Goal: Navigation & Orientation: Find specific page/section

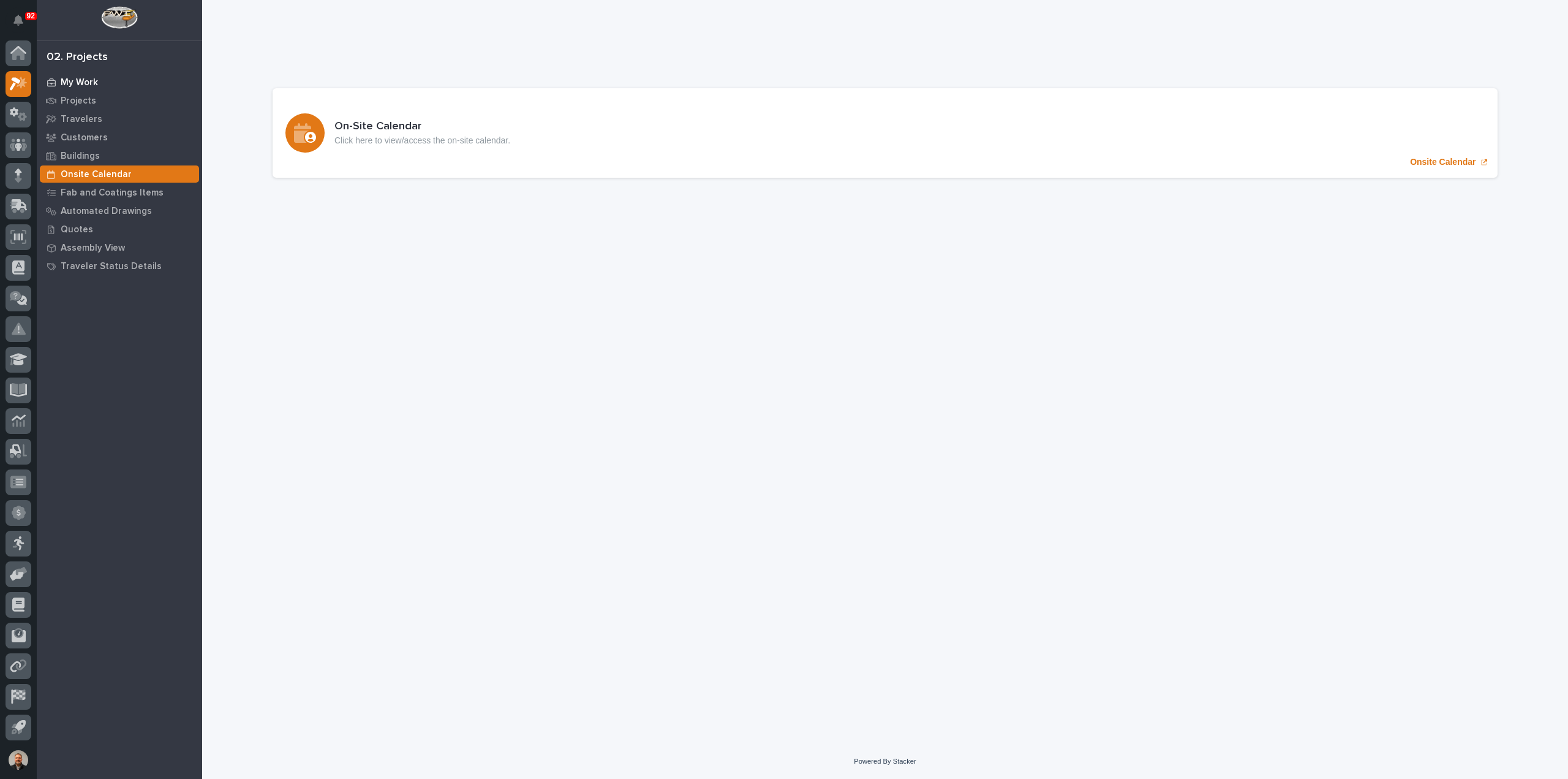
click at [84, 81] on p "My Work" at bounding box center [79, 82] width 37 height 11
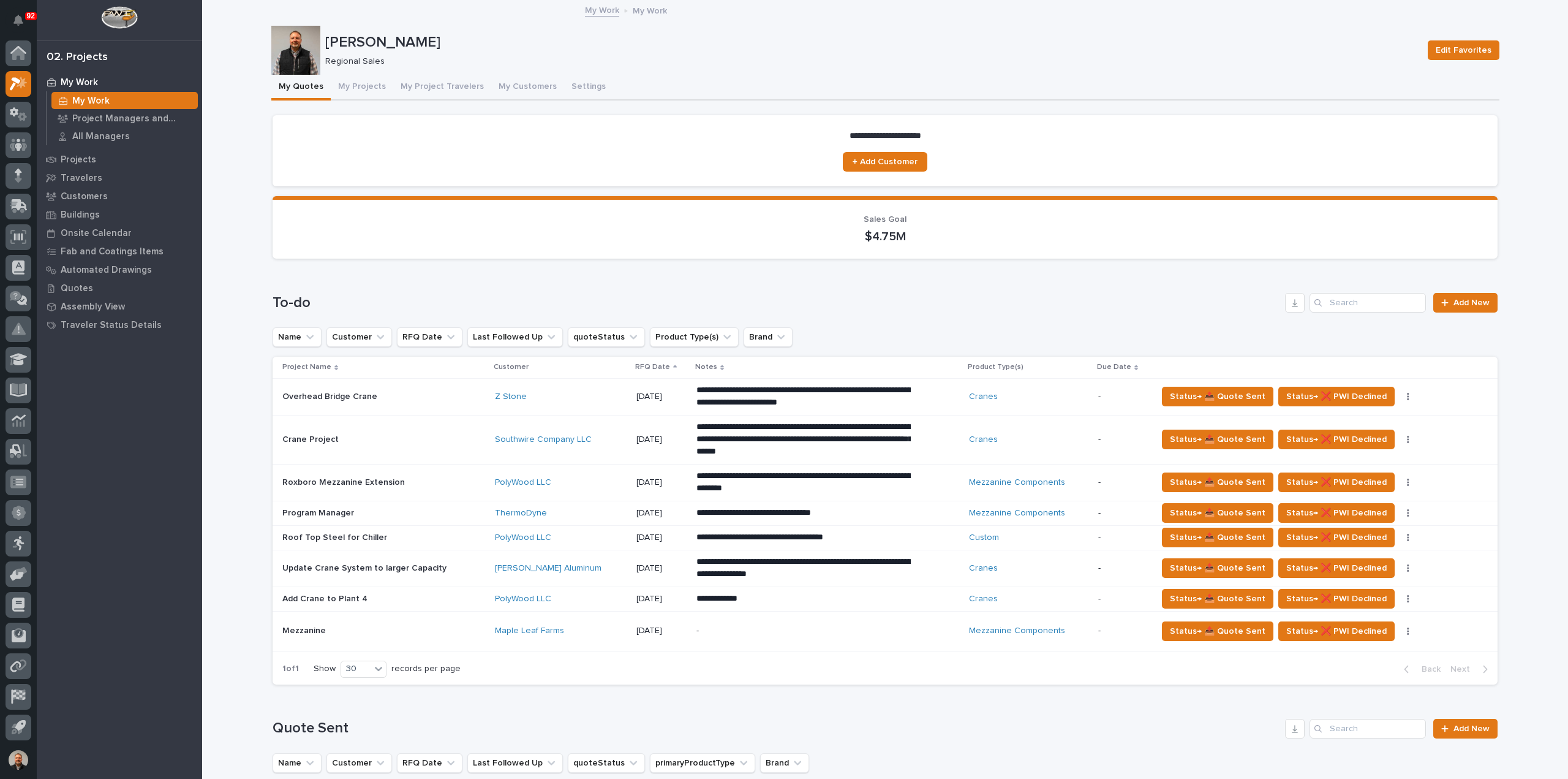
click at [295, 626] on p "Mezzanine" at bounding box center [305, 630] width 46 height 13
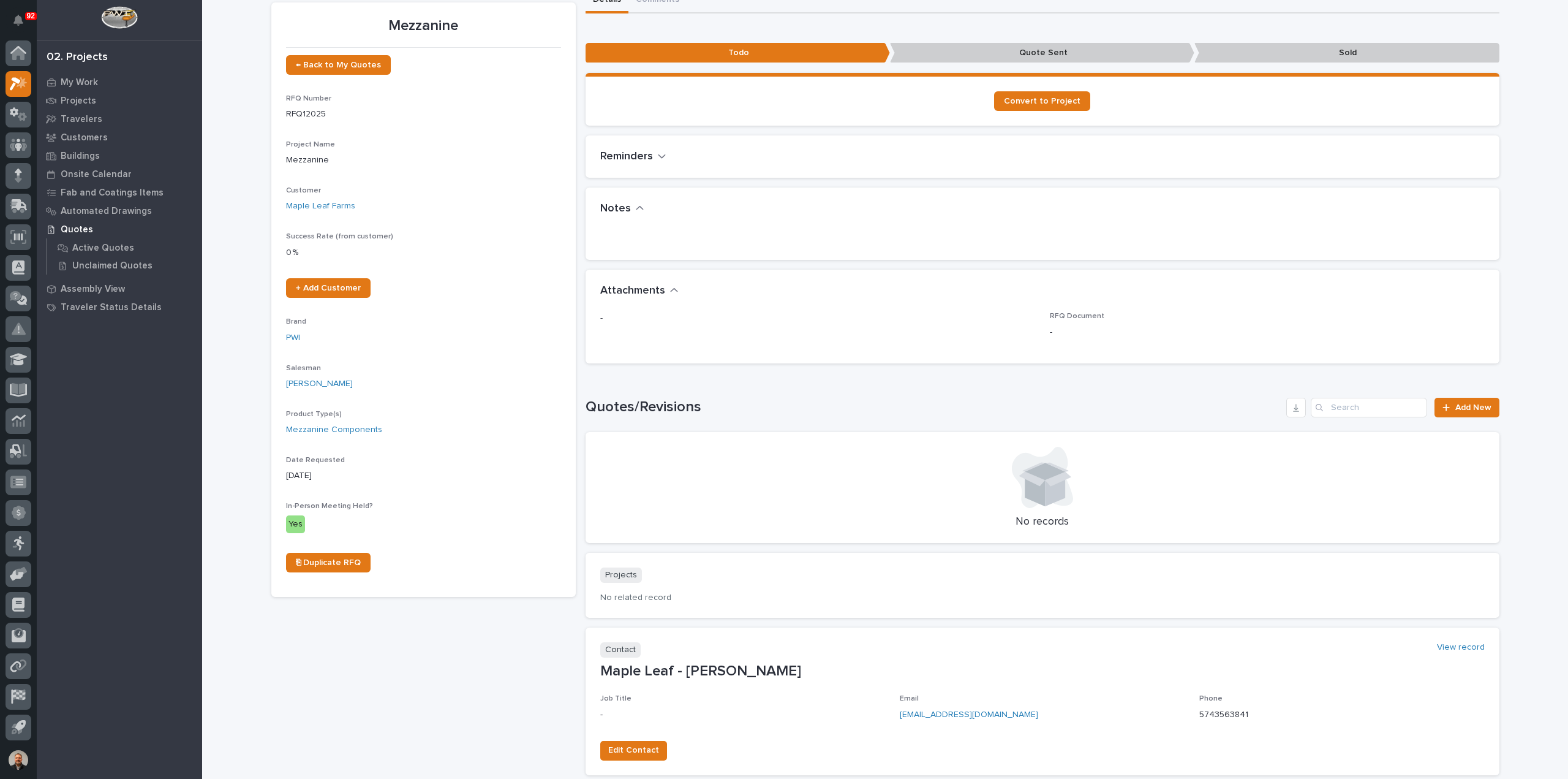
scroll to position [159, 0]
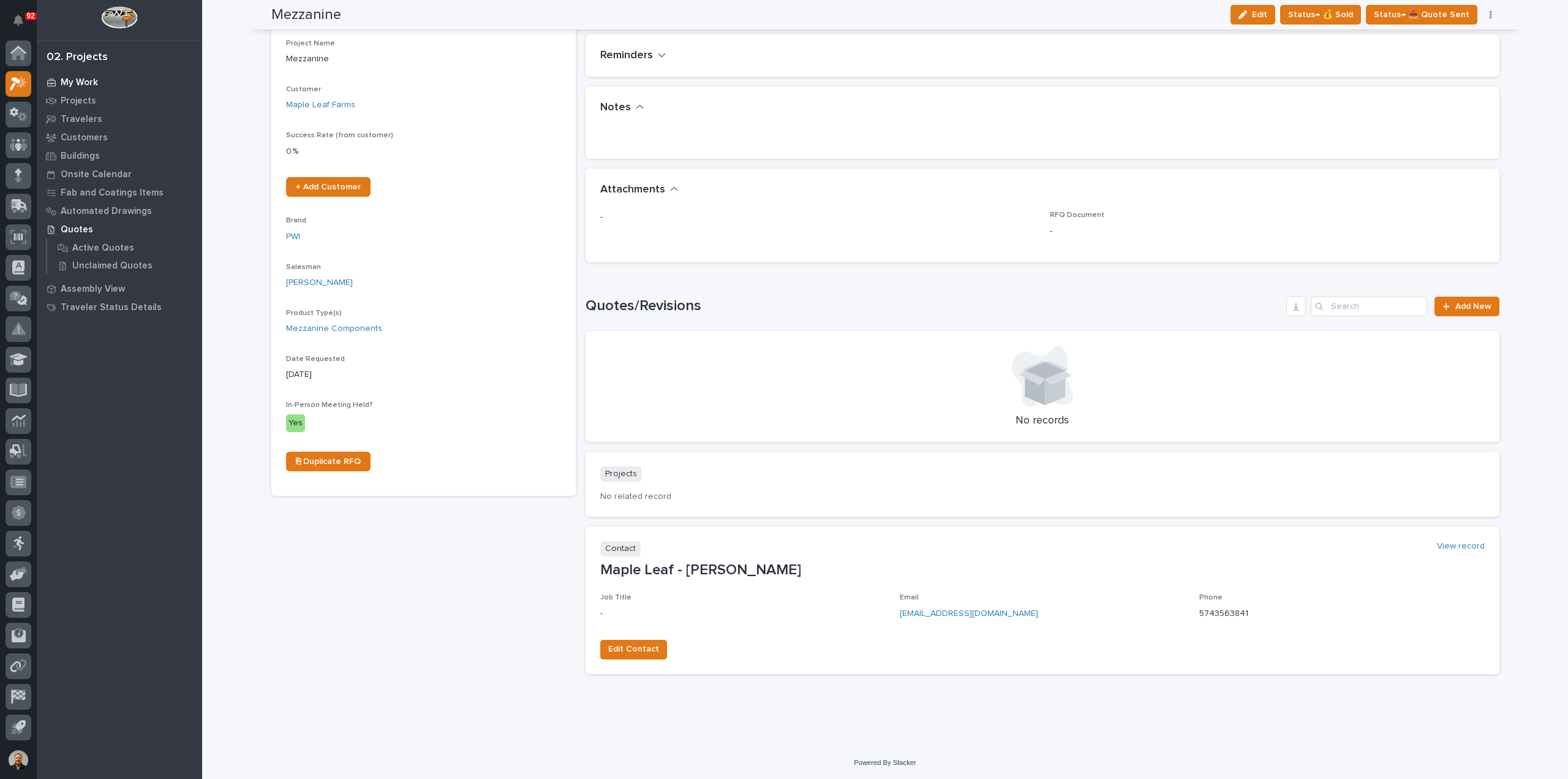
click at [94, 78] on p "My Work" at bounding box center [79, 82] width 37 height 11
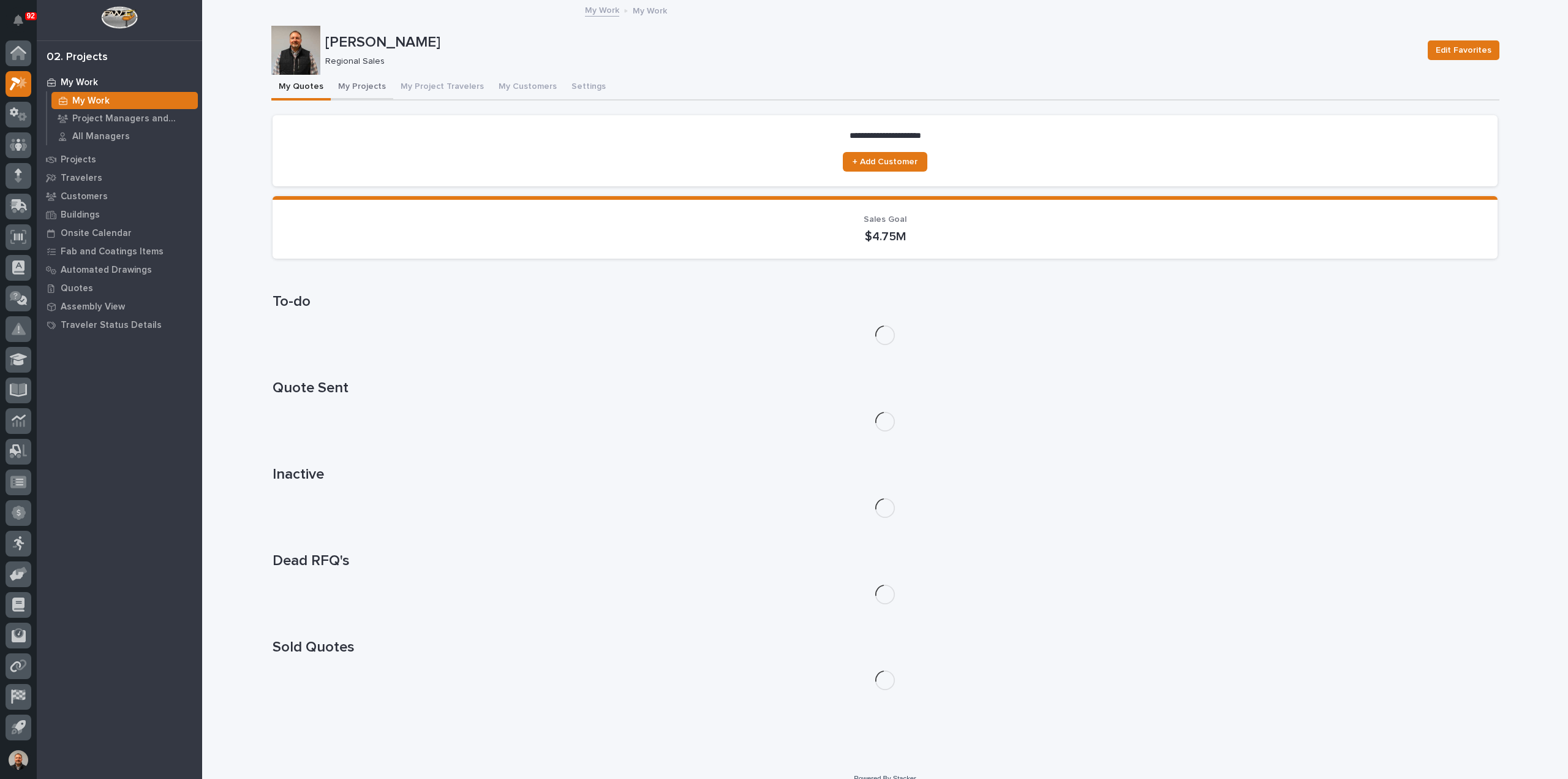
click at [355, 86] on button "My Projects" at bounding box center [362, 87] width 63 height 26
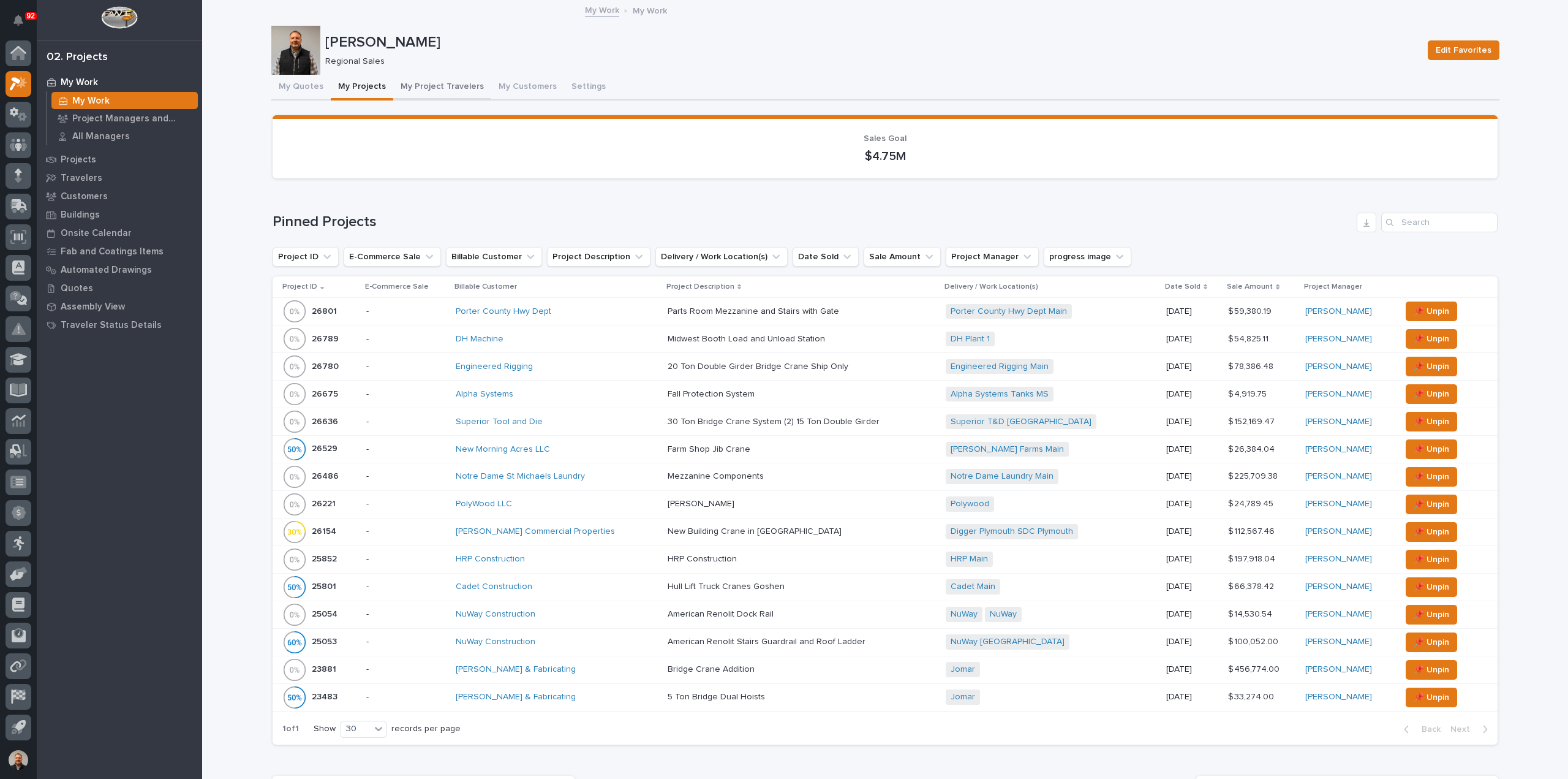
click at [433, 82] on button "My Project Travelers" at bounding box center [442, 87] width 98 height 26
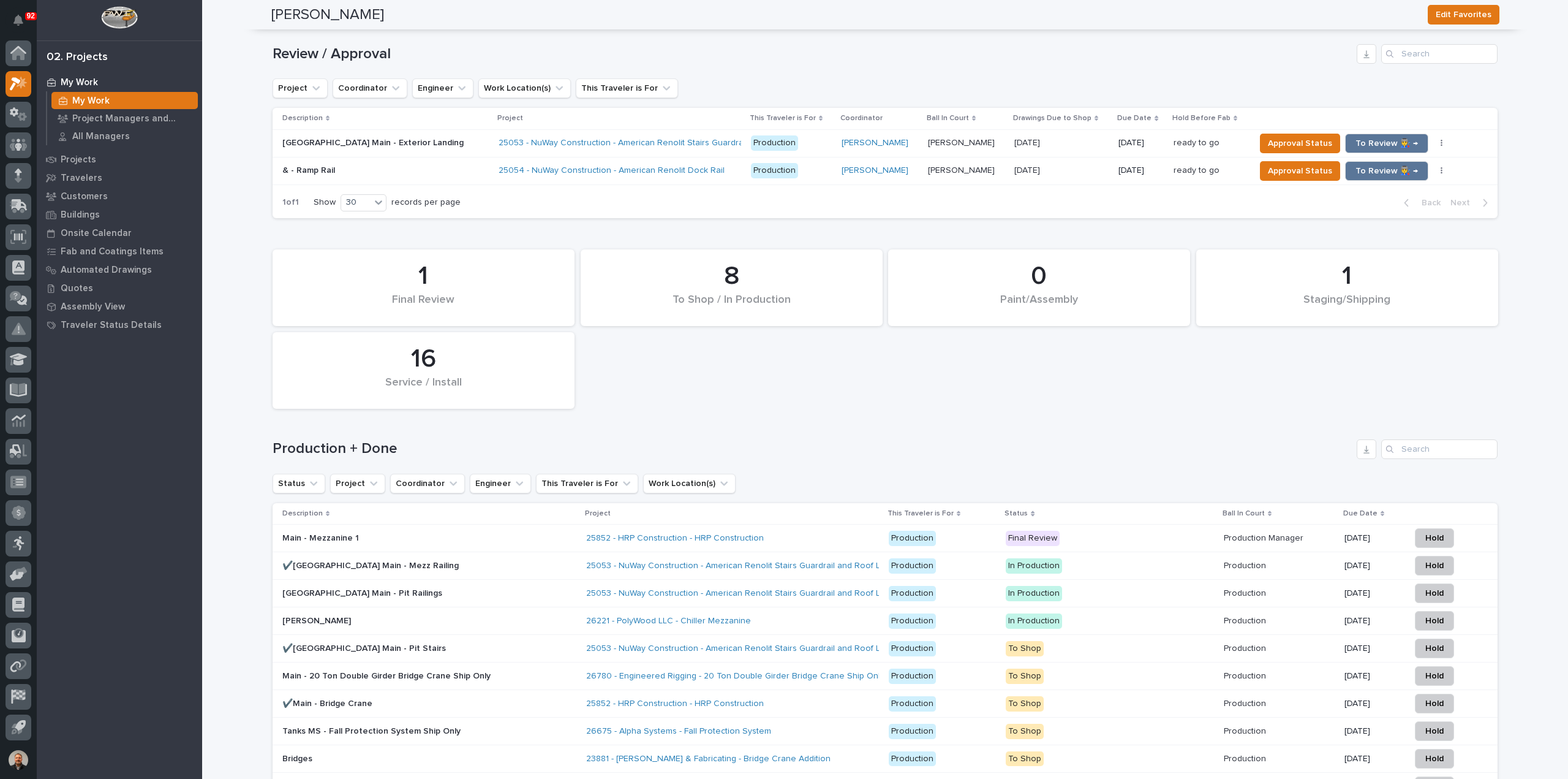
scroll to position [1716, 0]
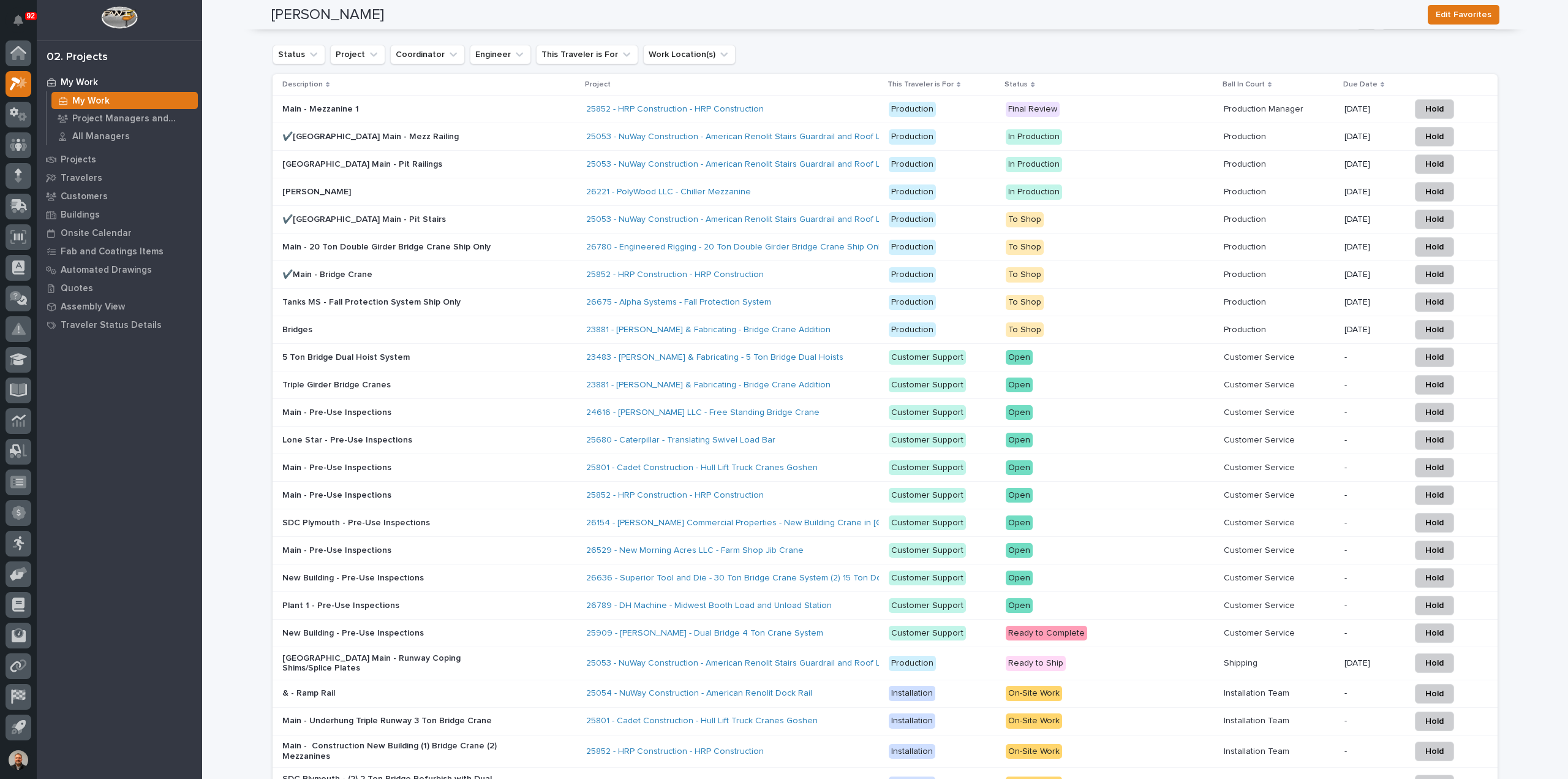
click at [341, 242] on p "Main - 20 Ton Double Girder Bridge Crane Ship Only" at bounding box center [390, 247] width 214 height 10
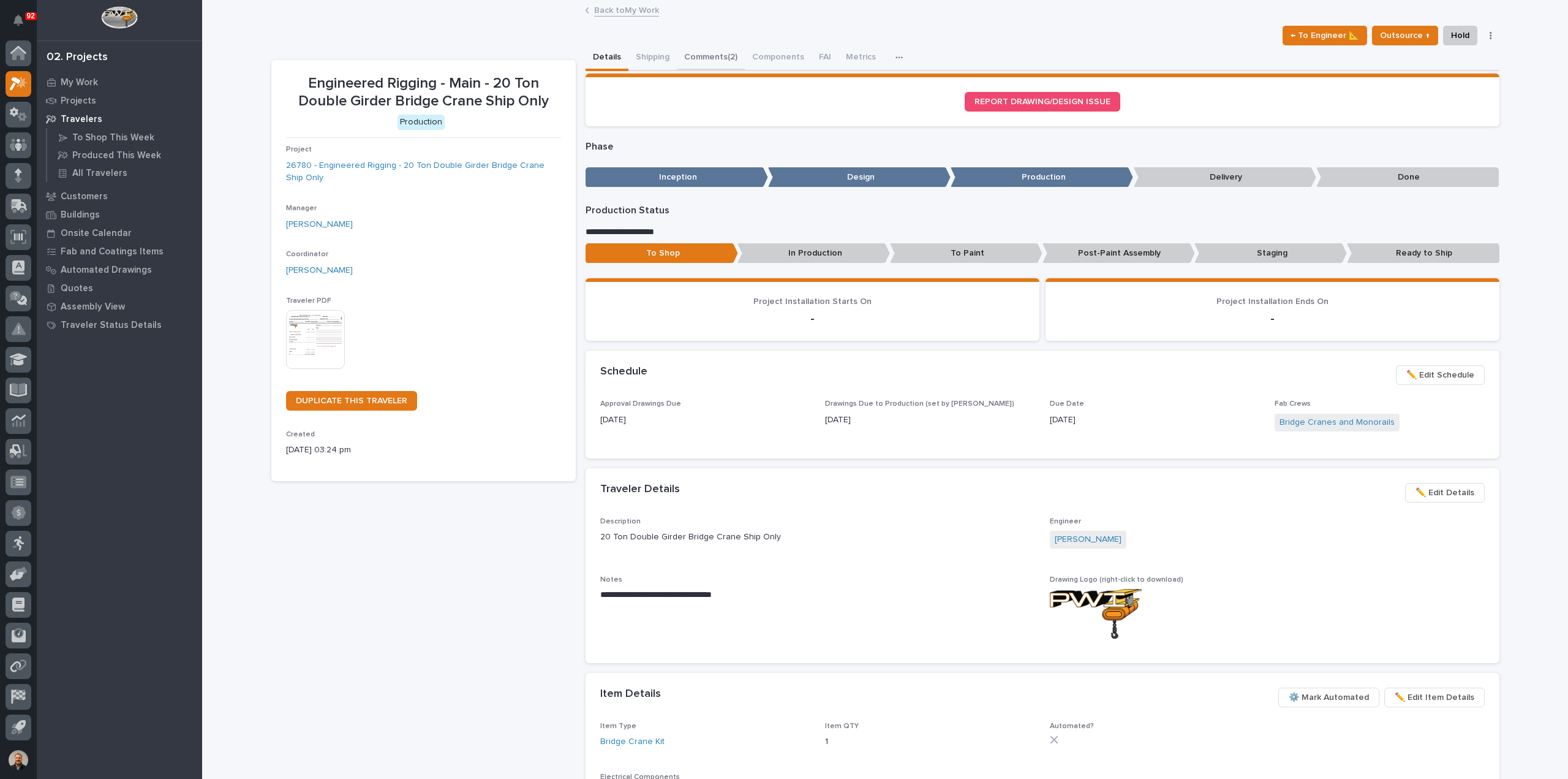
click at [701, 57] on button "Comments (2)" at bounding box center [711, 58] width 68 height 26
